Goal: Task Accomplishment & Management: Manage account settings

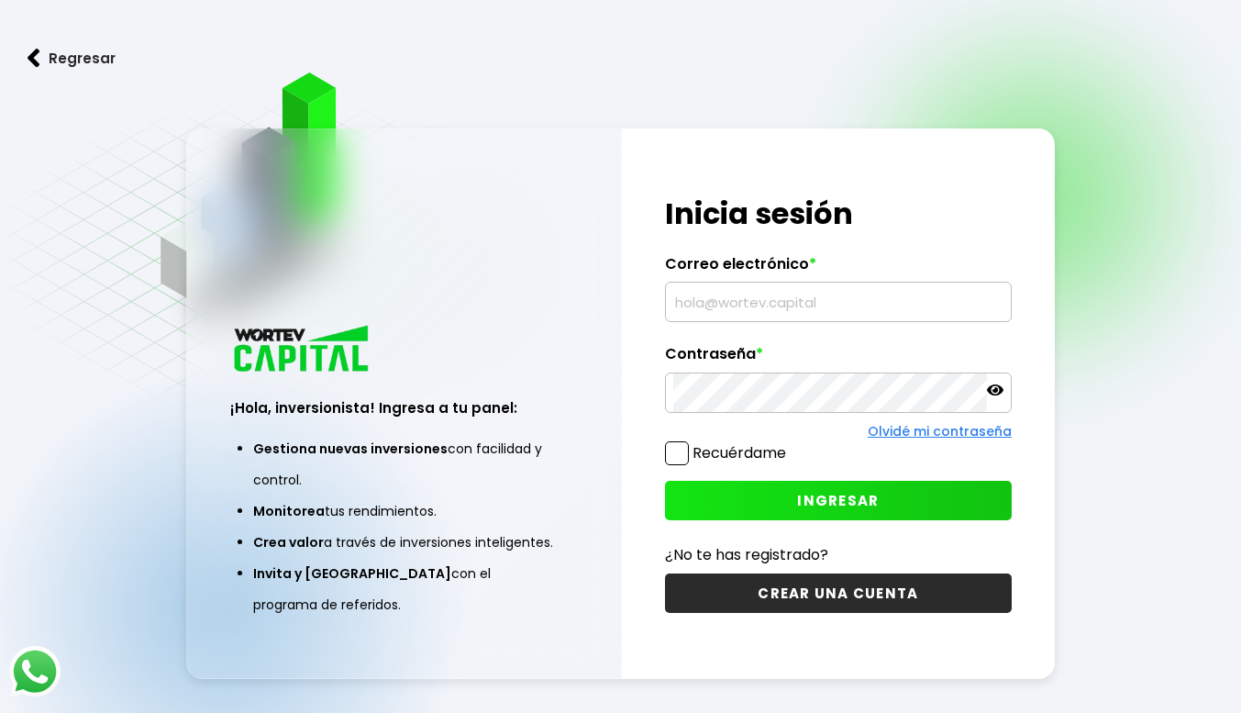
click at [713, 304] on input "text" at bounding box center [838, 301] width 330 height 39
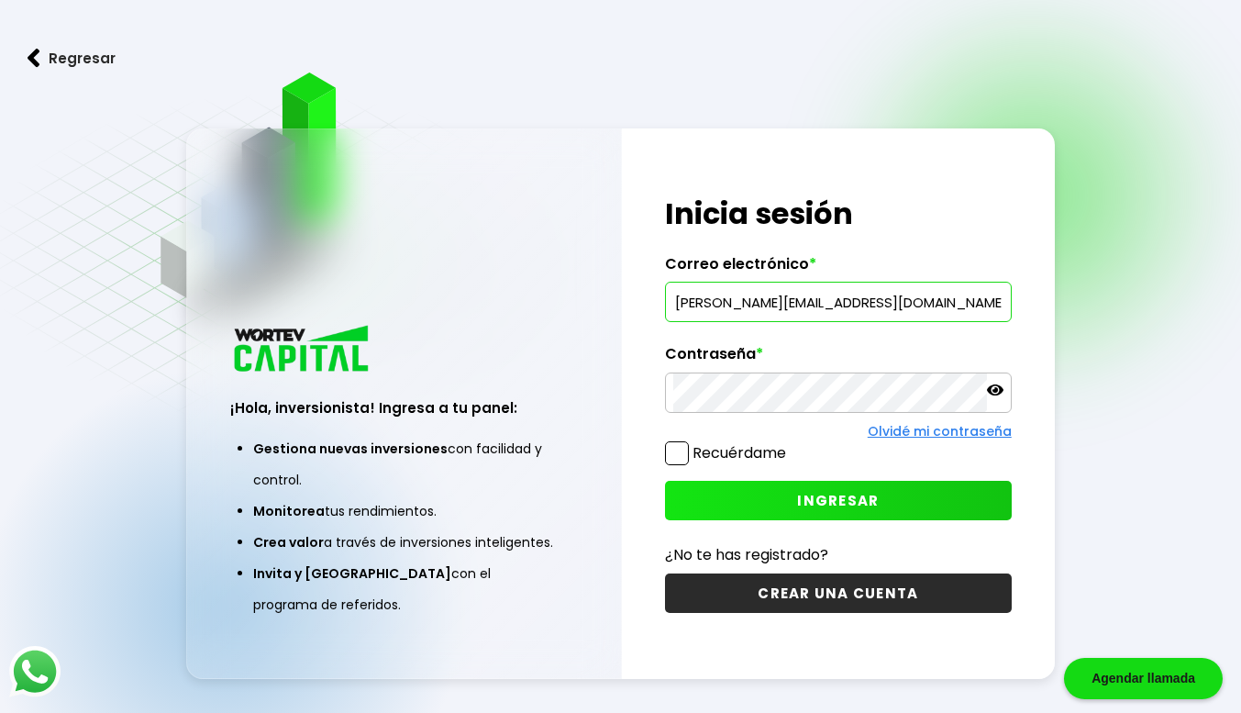
type input "[PERSON_NAME][EMAIL_ADDRESS][DOMAIN_NAME]"
click at [993, 396] on icon at bounding box center [995, 390] width 17 height 17
click at [805, 486] on button "INGRESAR" at bounding box center [838, 500] width 347 height 39
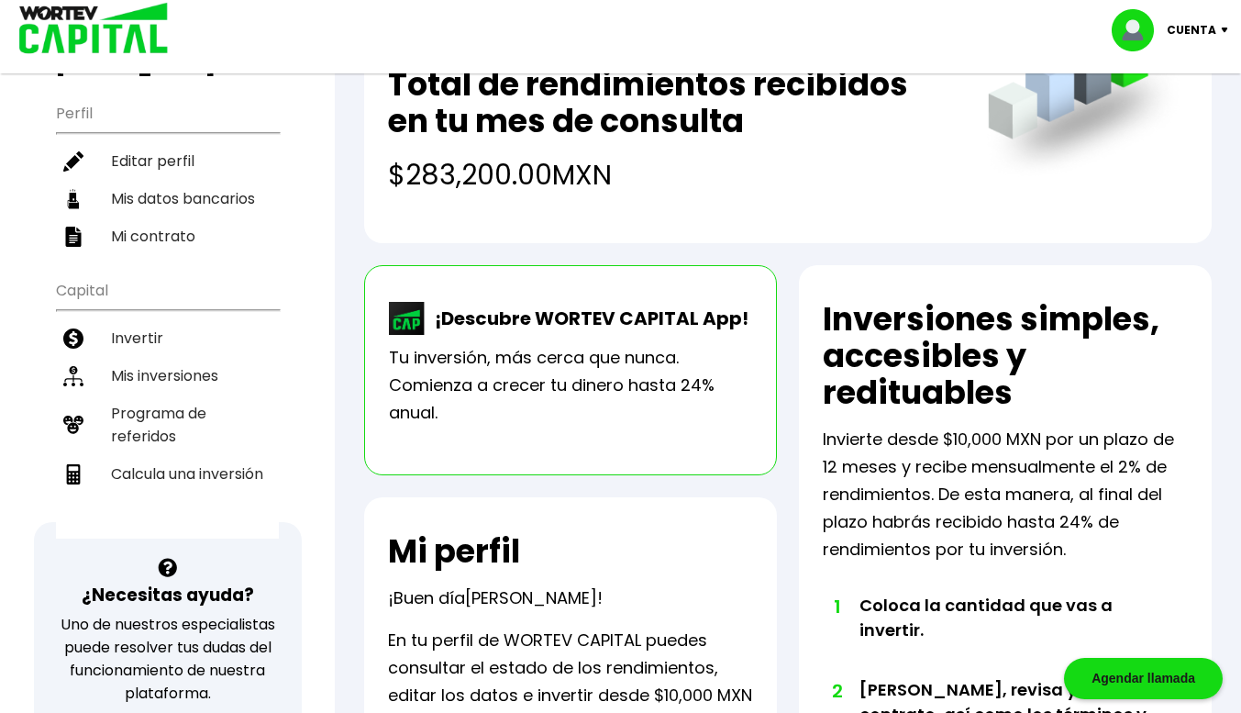
scroll to position [185, 0]
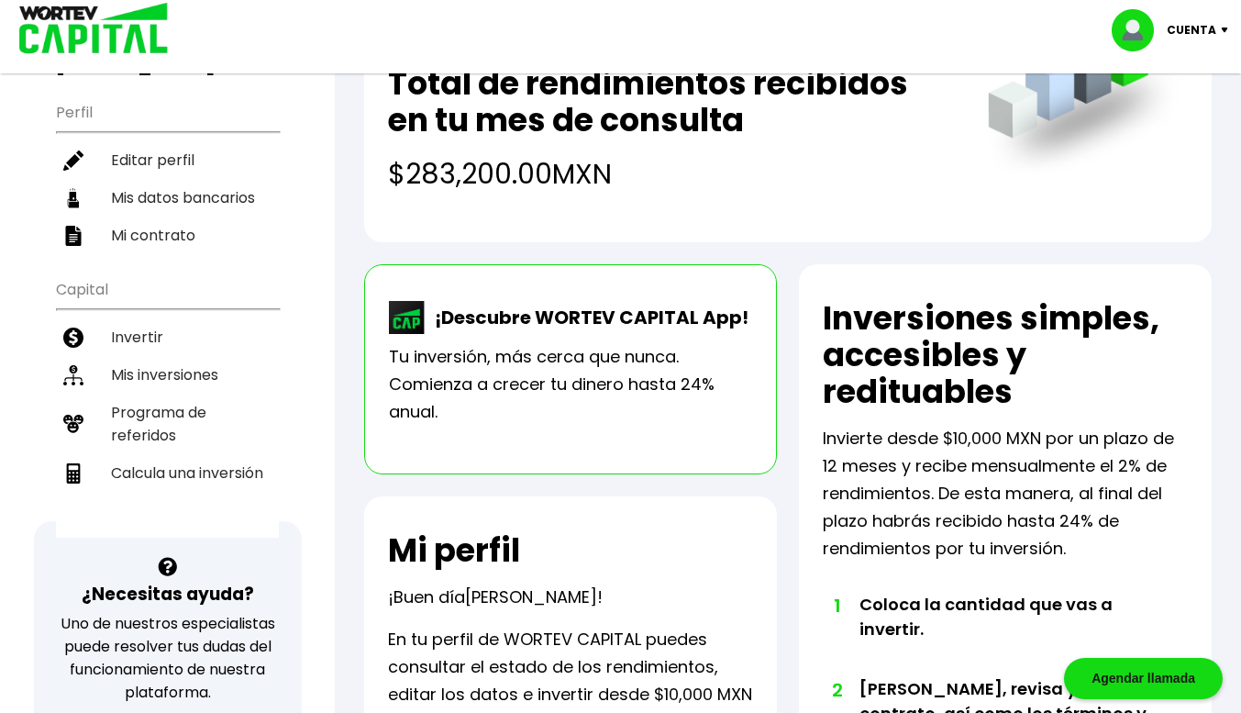
click at [631, 377] on p "Tu inversión, más cerca que nunca. Comienza a crecer tu dinero hasta 24% anual." at bounding box center [570, 384] width 363 height 83
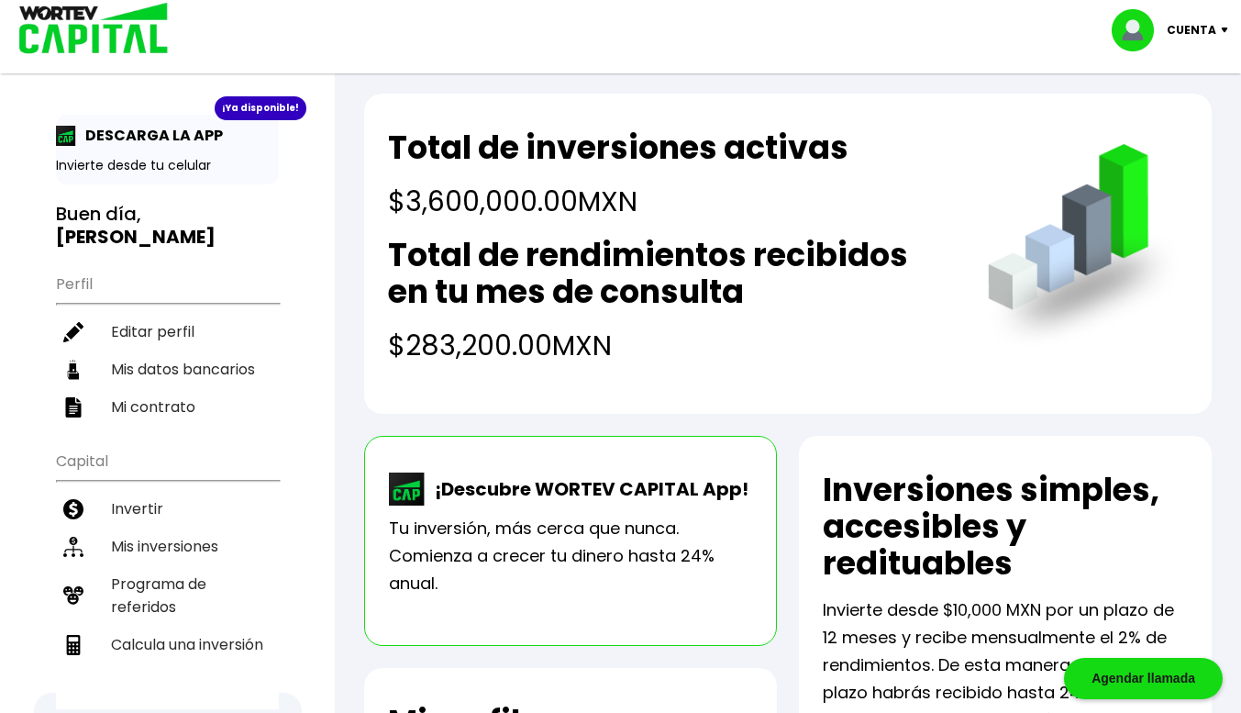
scroll to position [0, 0]
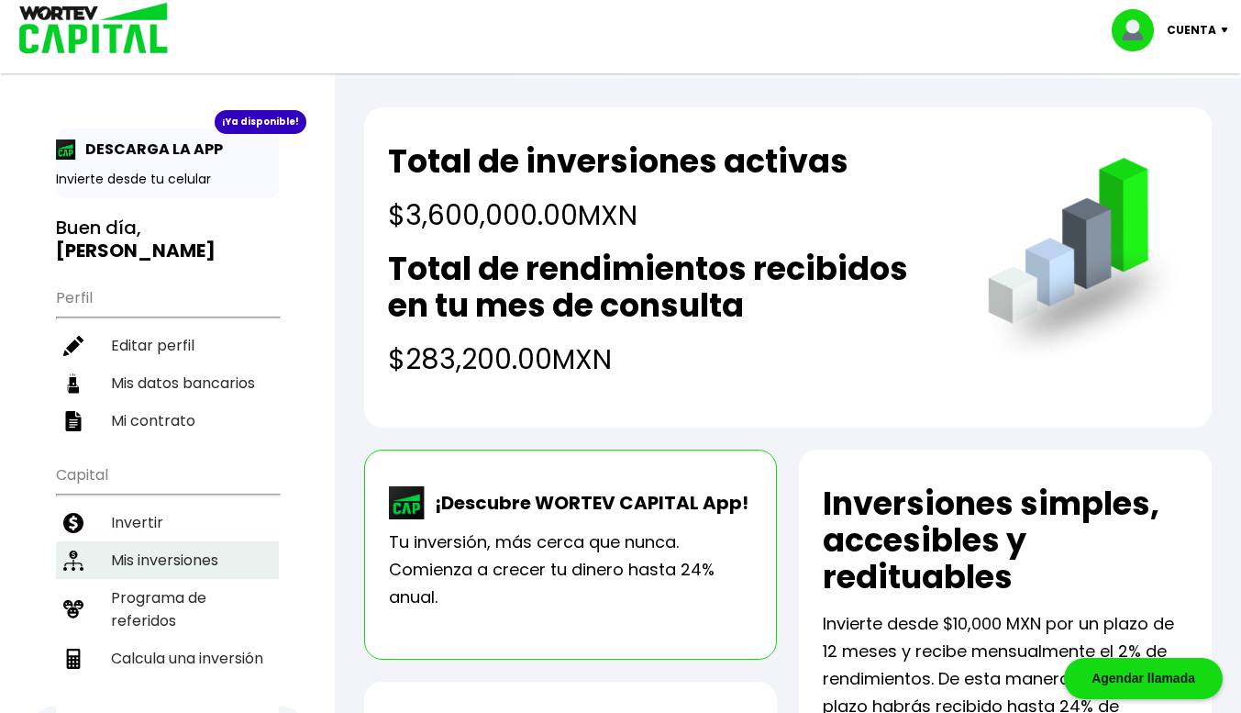
click at [174, 541] on li "Mis inversiones" at bounding box center [167, 560] width 223 height 38
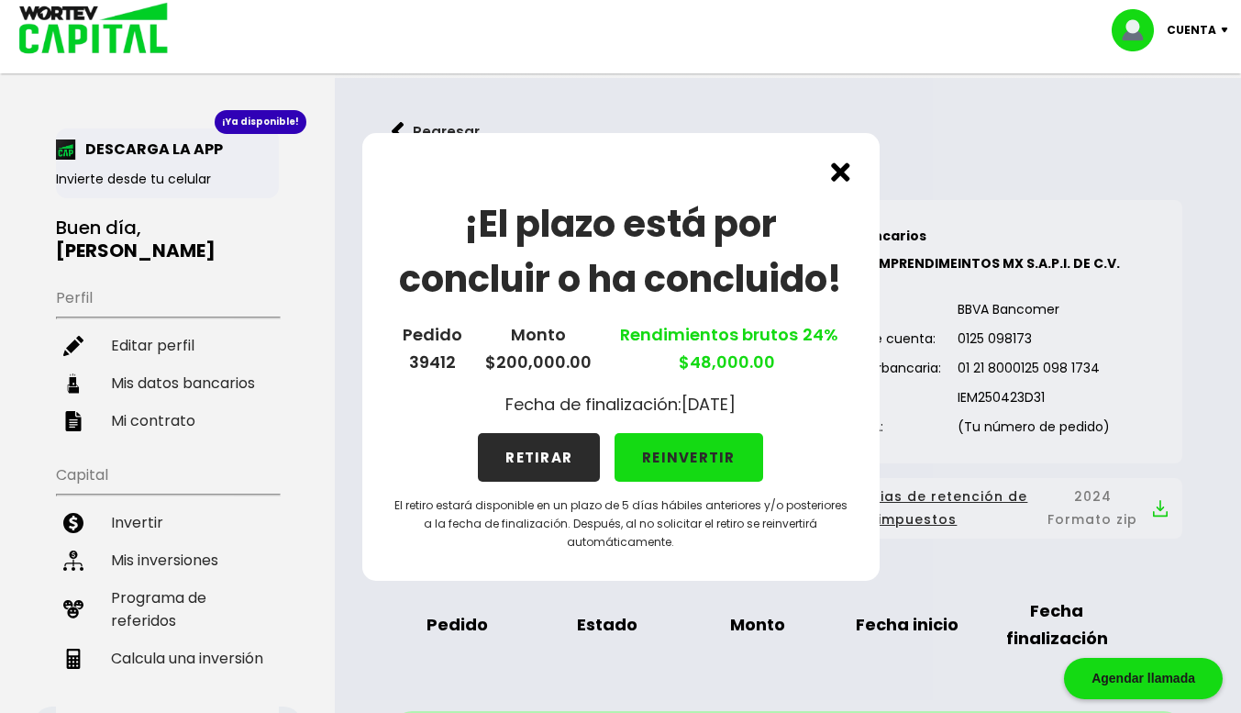
click at [537, 464] on button "RETIRAR" at bounding box center [539, 457] width 122 height 49
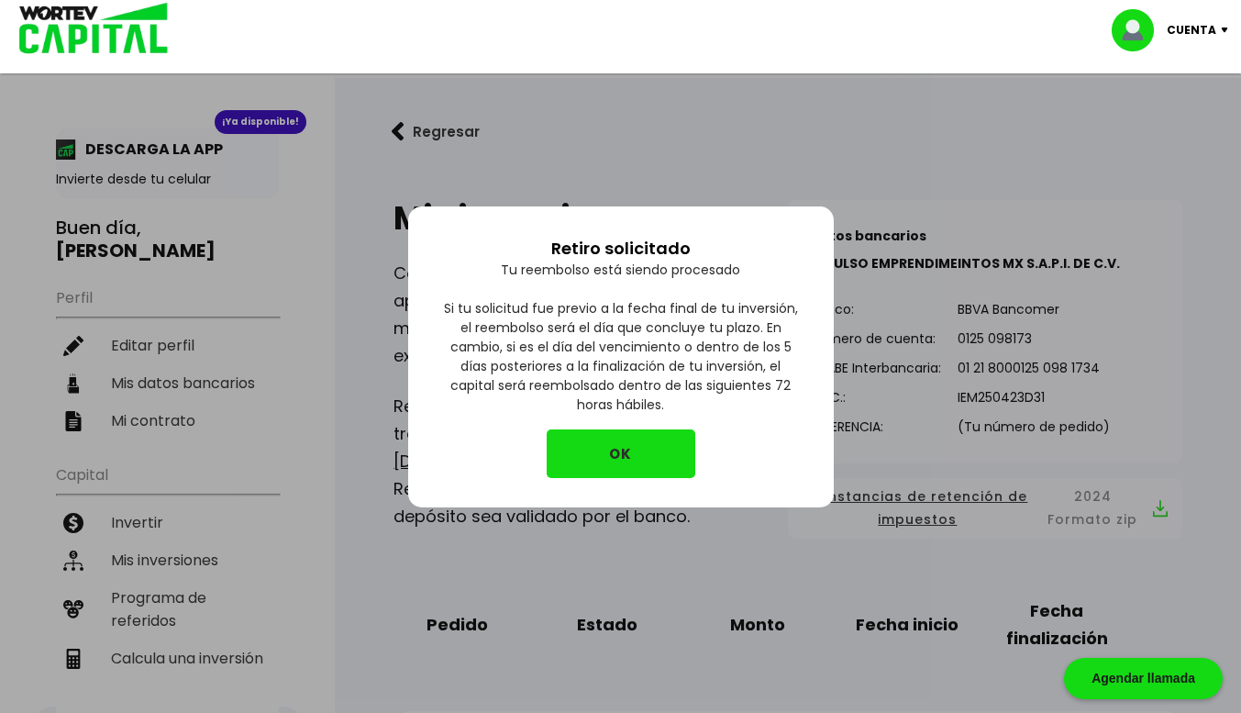
click at [626, 450] on button "OK" at bounding box center [621, 453] width 149 height 49
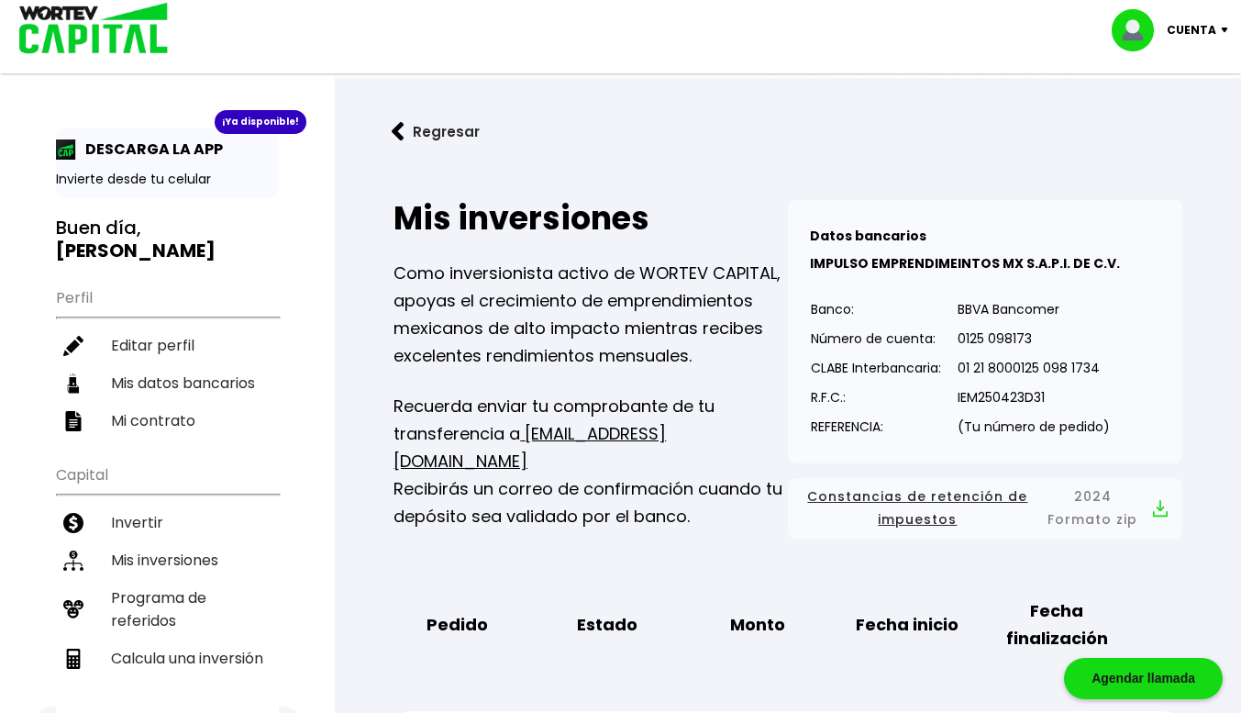
click at [280, 122] on div "¡Ya disponible!" at bounding box center [261, 122] width 92 height 24
click at [1220, 32] on img at bounding box center [1228, 31] width 25 height 6
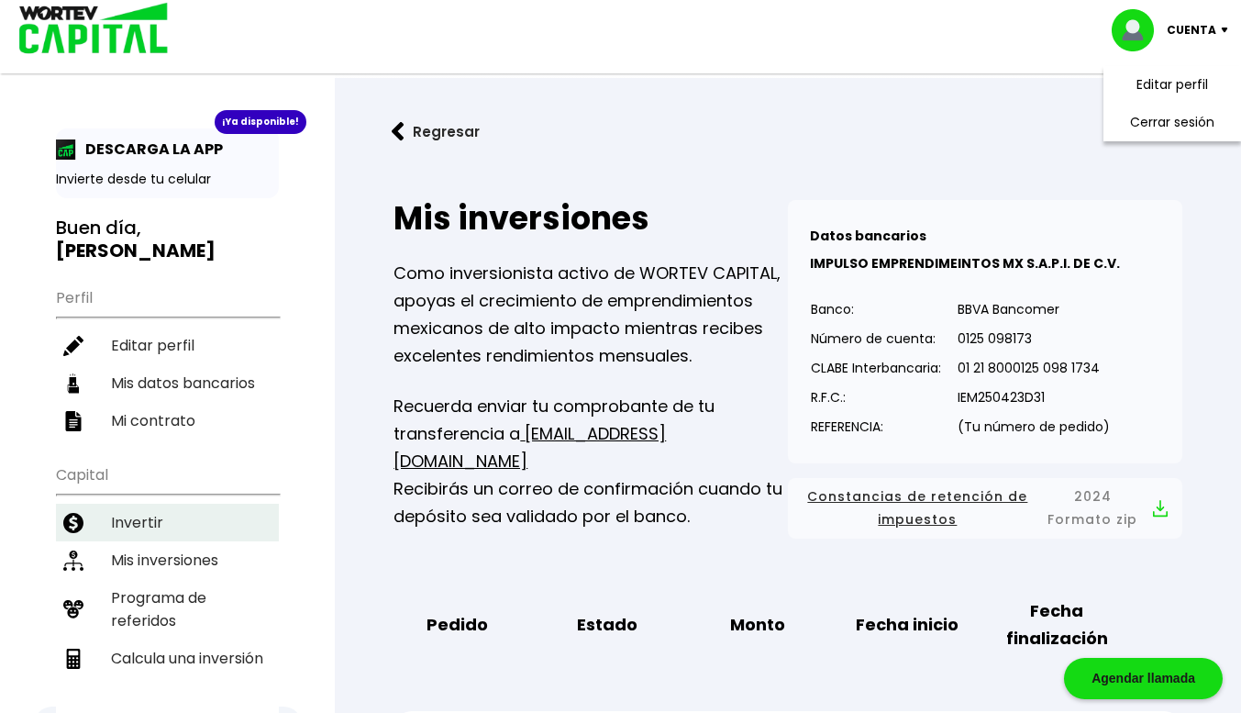
click at [140, 503] on li "Invertir" at bounding box center [167, 522] width 223 height 38
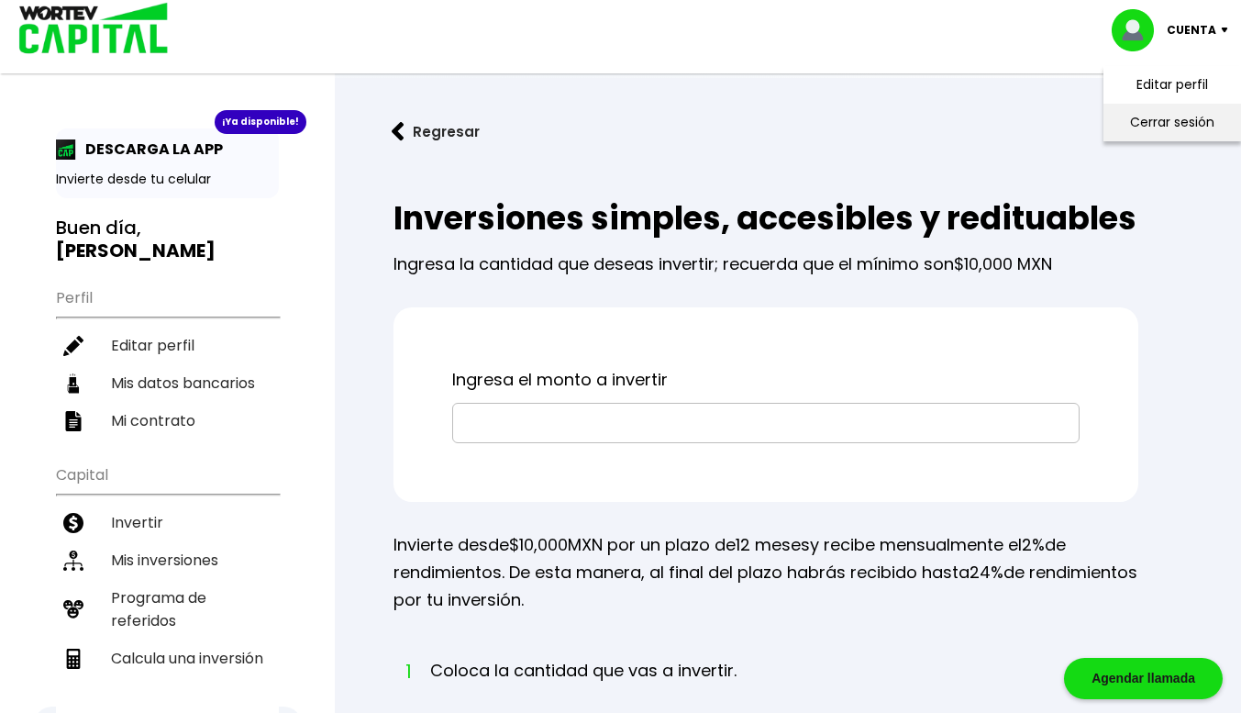
click at [1154, 126] on li "Cerrar sesión" at bounding box center [1172, 123] width 147 height 38
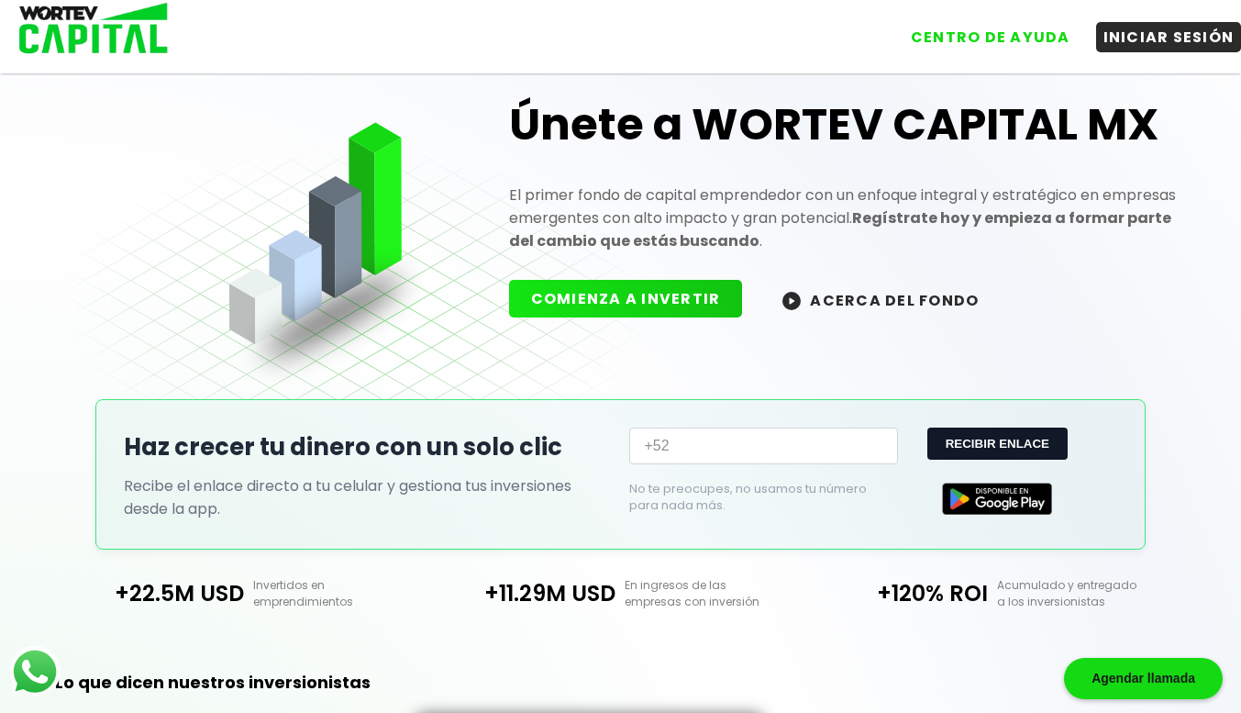
scroll to position [59, 0]
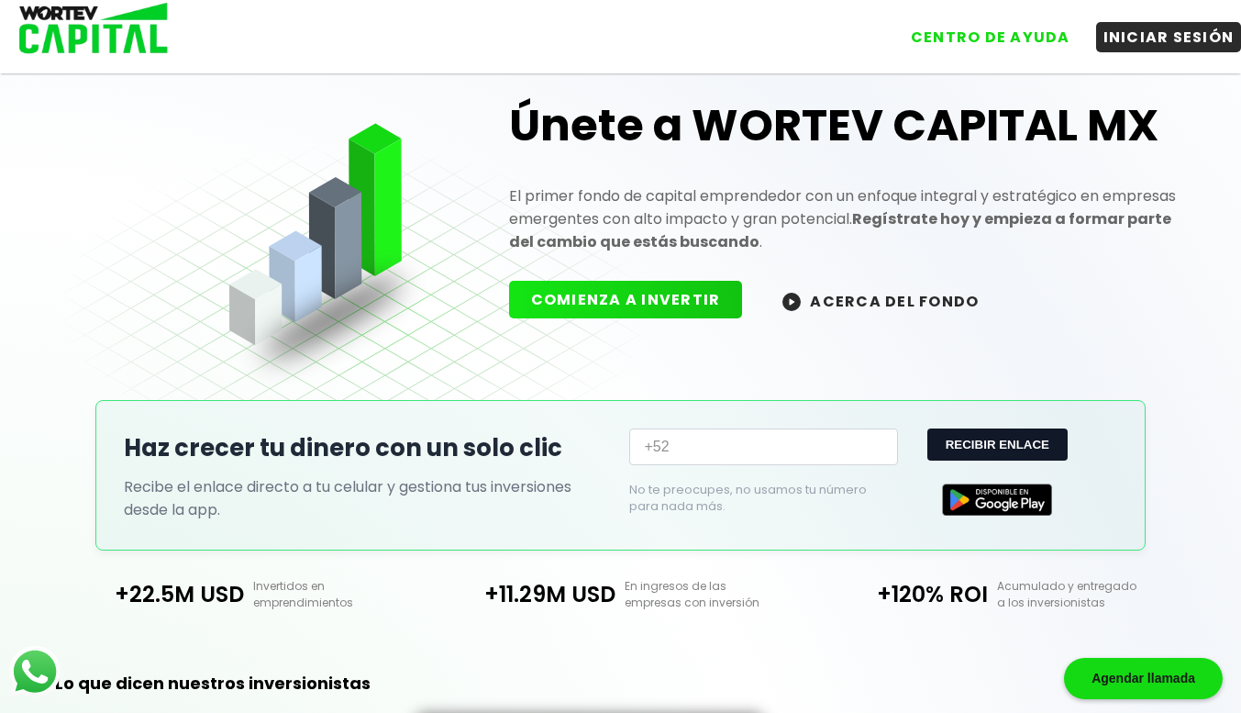
click at [1001, 320] on button "ACERCA DEL FONDO" at bounding box center [880, 300] width 240 height 39
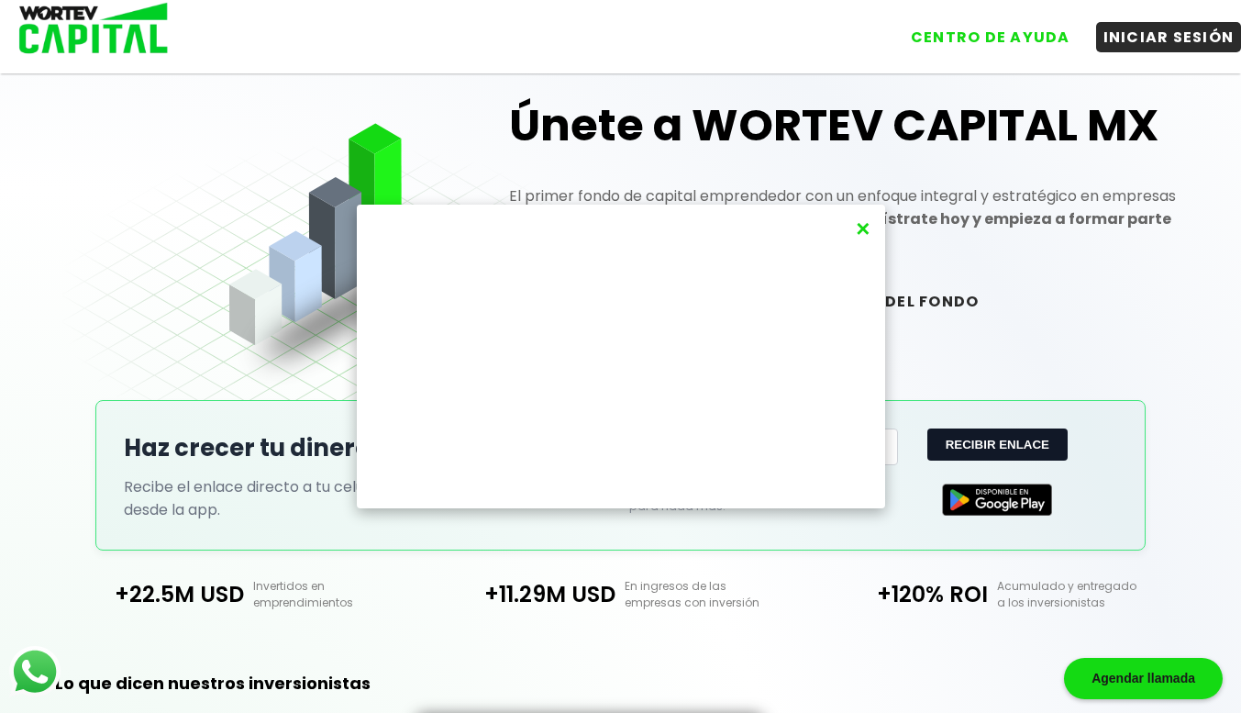
click at [867, 223] on button "×" at bounding box center [862, 229] width 25 height 30
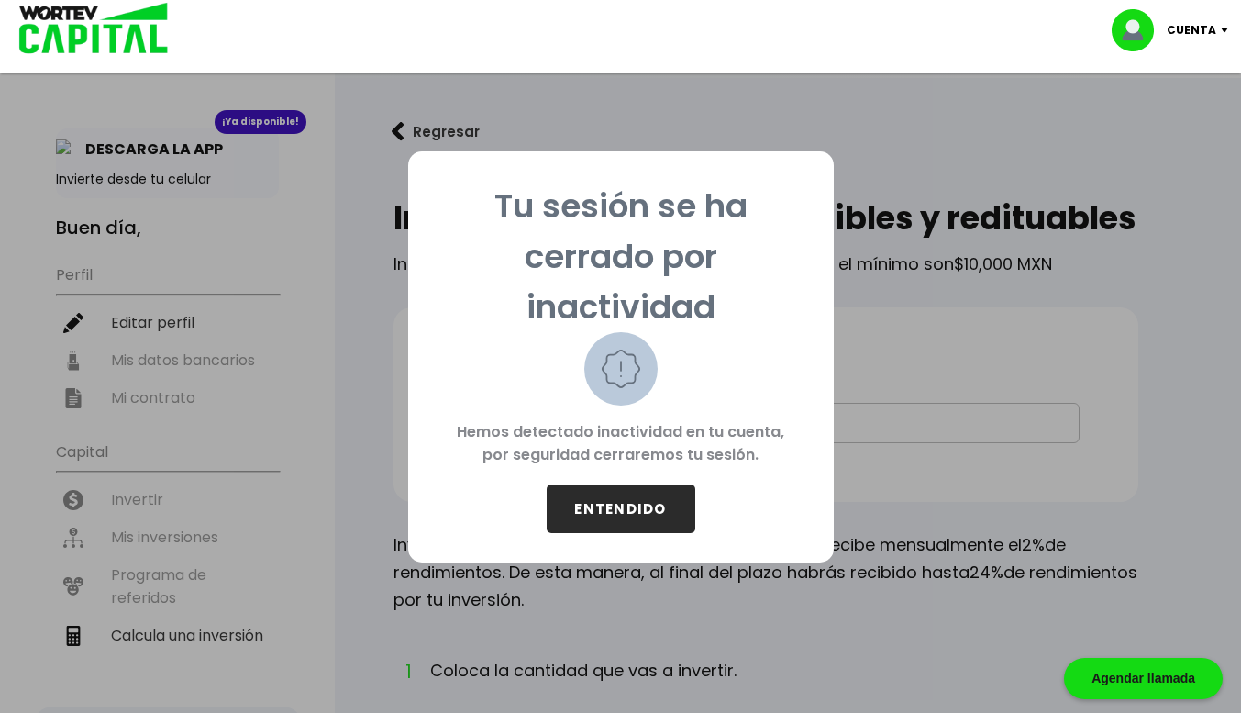
click at [679, 517] on button "ENTENDIDO" at bounding box center [621, 508] width 149 height 49
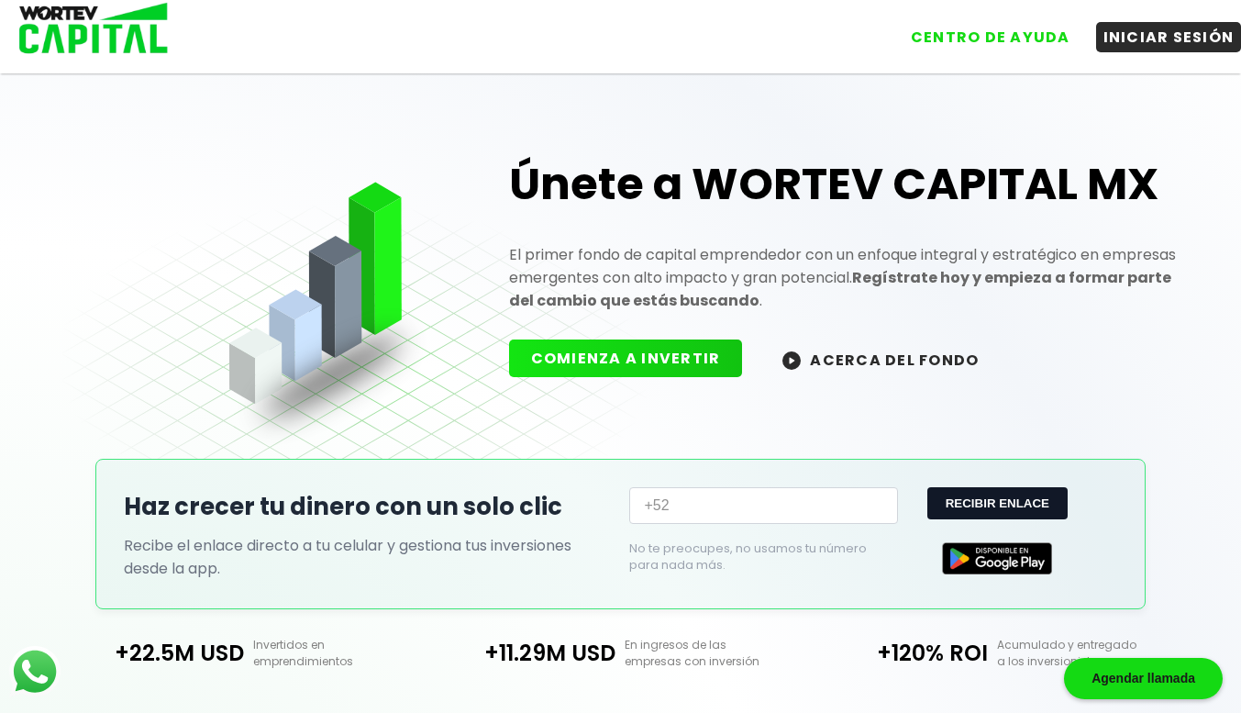
click at [70, 35] on img at bounding box center [87, 30] width 175 height 60
